Goal: Information Seeking & Learning: Understand process/instructions

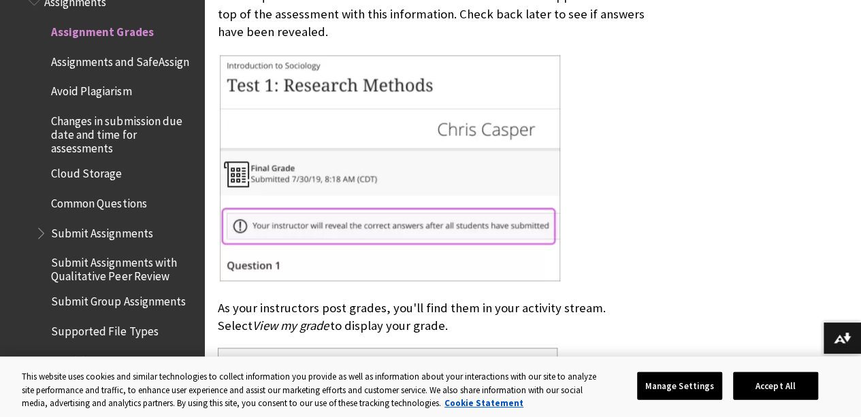
scroll to position [875, 0]
click at [804, 381] on button "Accept All" at bounding box center [775, 386] width 85 height 29
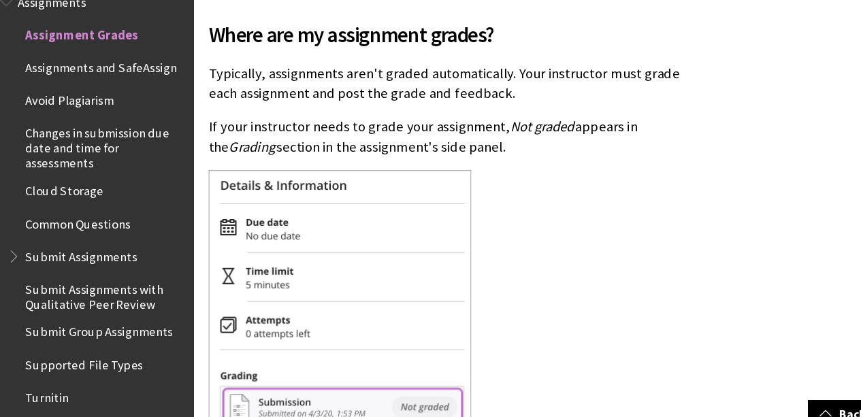
scroll to position [356, 0]
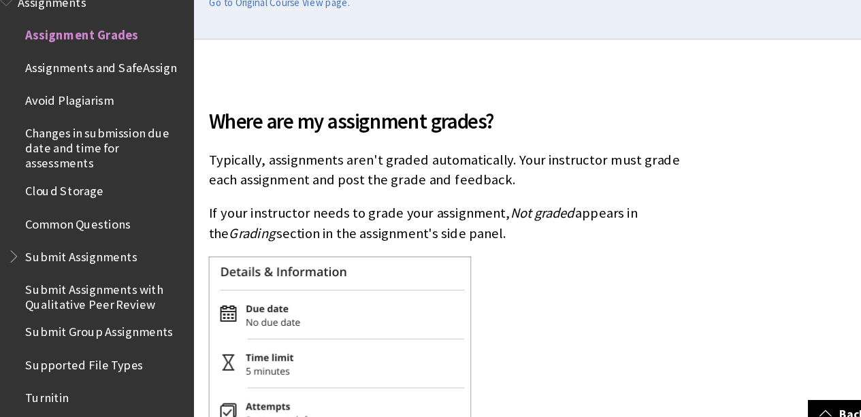
click at [100, 239] on span "Submit Assignments" at bounding box center [101, 231] width 101 height 18
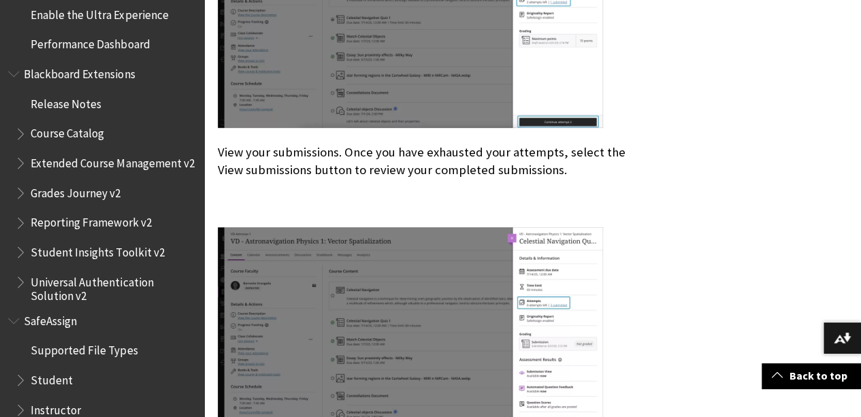
scroll to position [2450, 0]
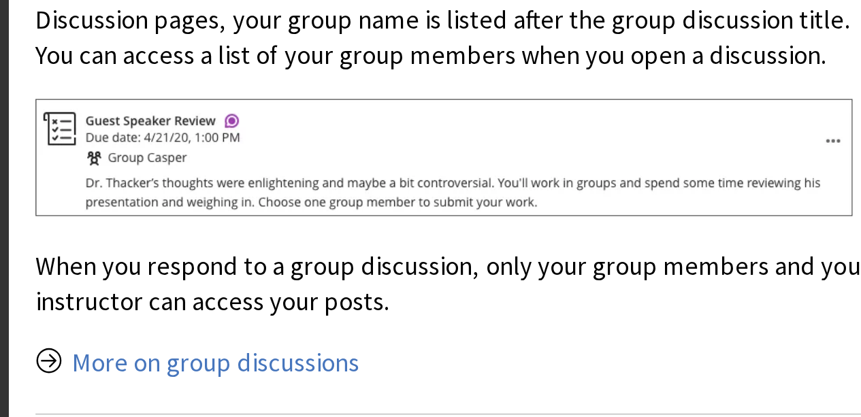
scroll to position [2928, 0]
